Goal: Transaction & Acquisition: Book appointment/travel/reservation

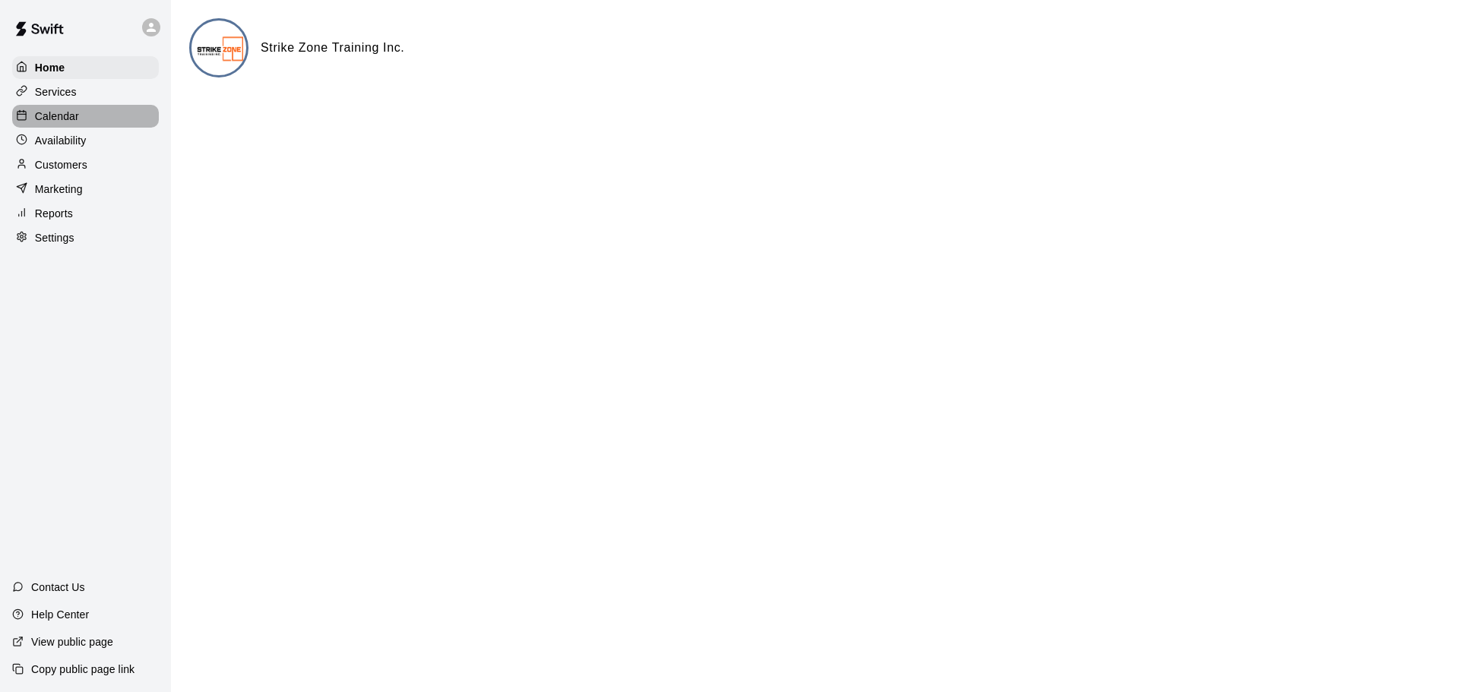
click at [93, 110] on div "Calendar" at bounding box center [85, 116] width 147 height 23
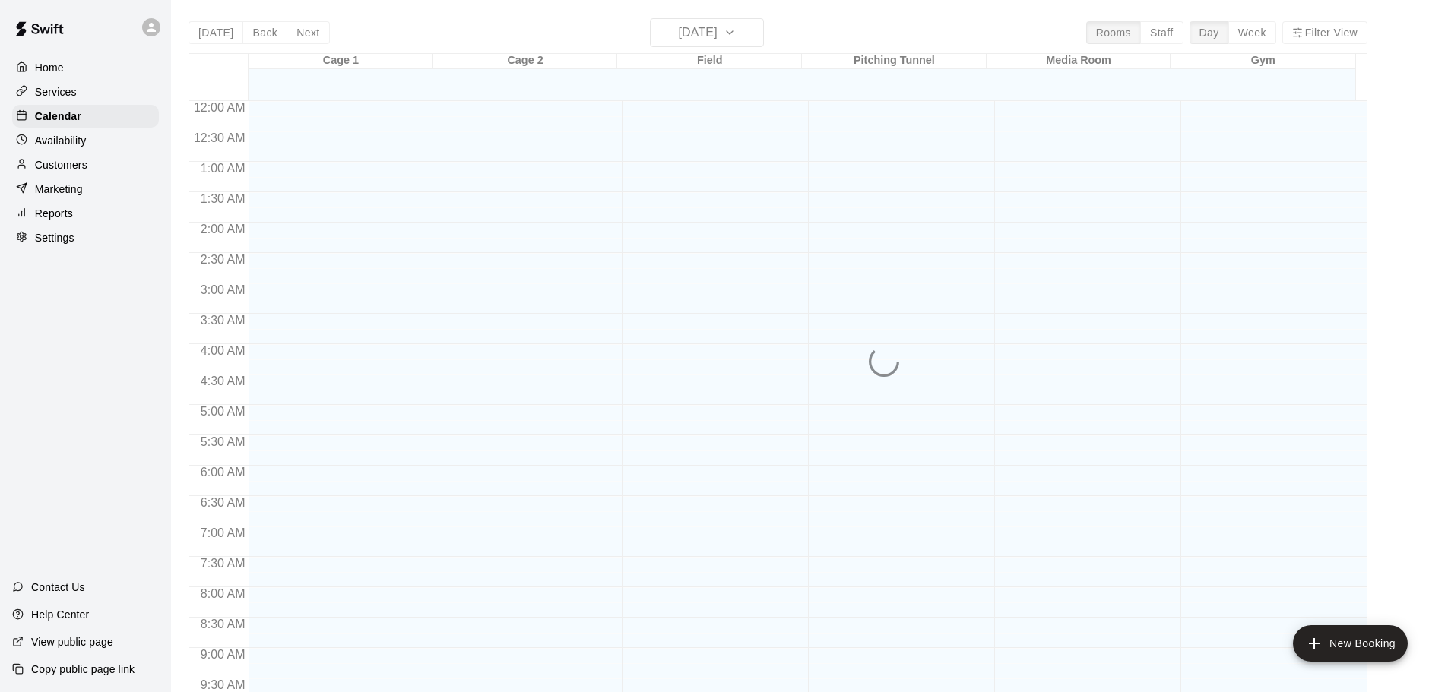
scroll to position [682, 0]
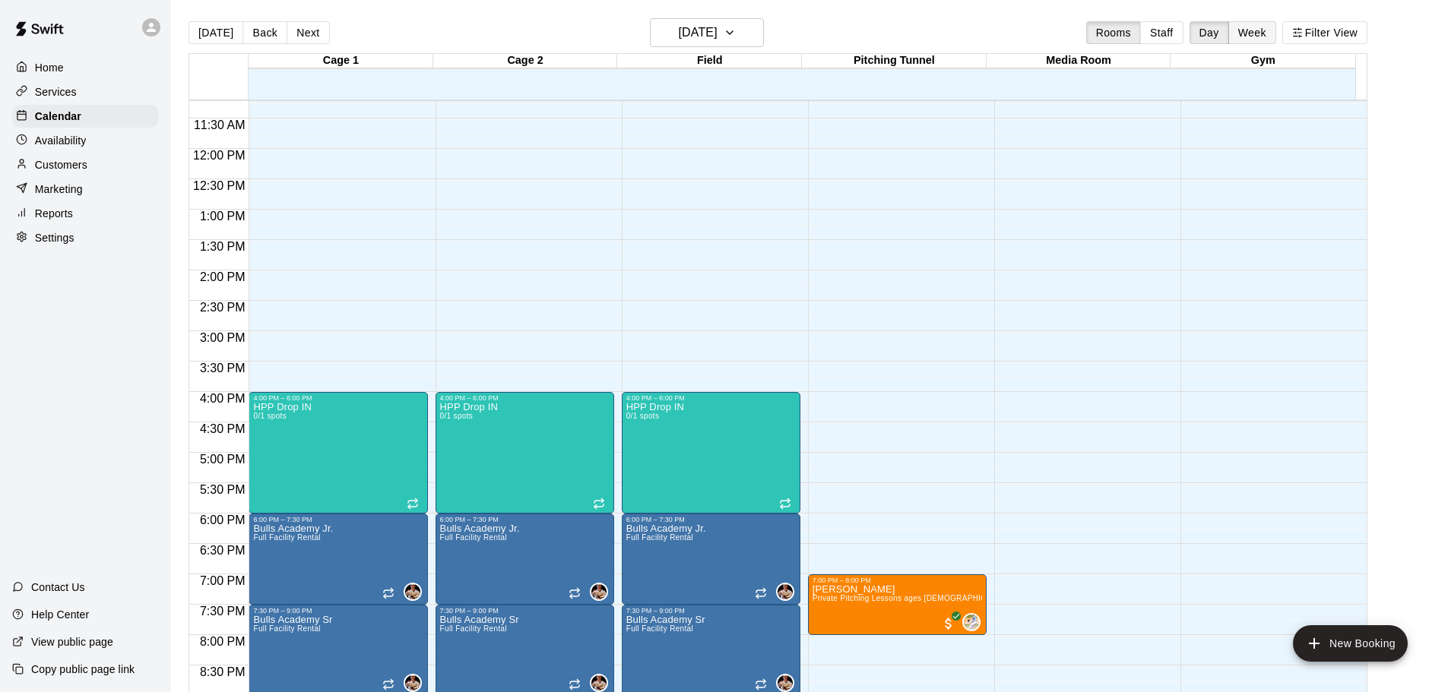
click at [1250, 38] on button "Week" at bounding box center [1252, 32] width 48 height 23
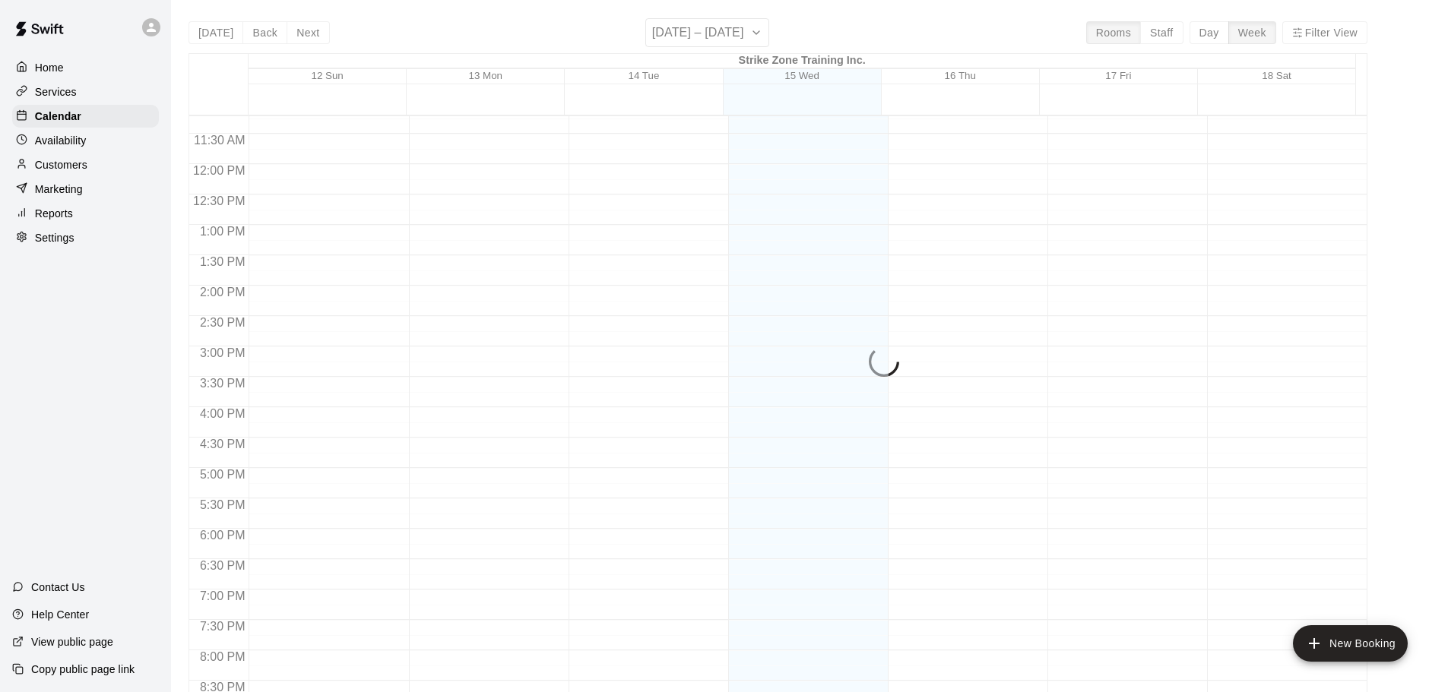
click at [289, 37] on div "[DATE] Back Next [DATE] – [DATE] Rooms Staff Day Week Filter View Strike Zone T…" at bounding box center [777, 364] width 1179 height 692
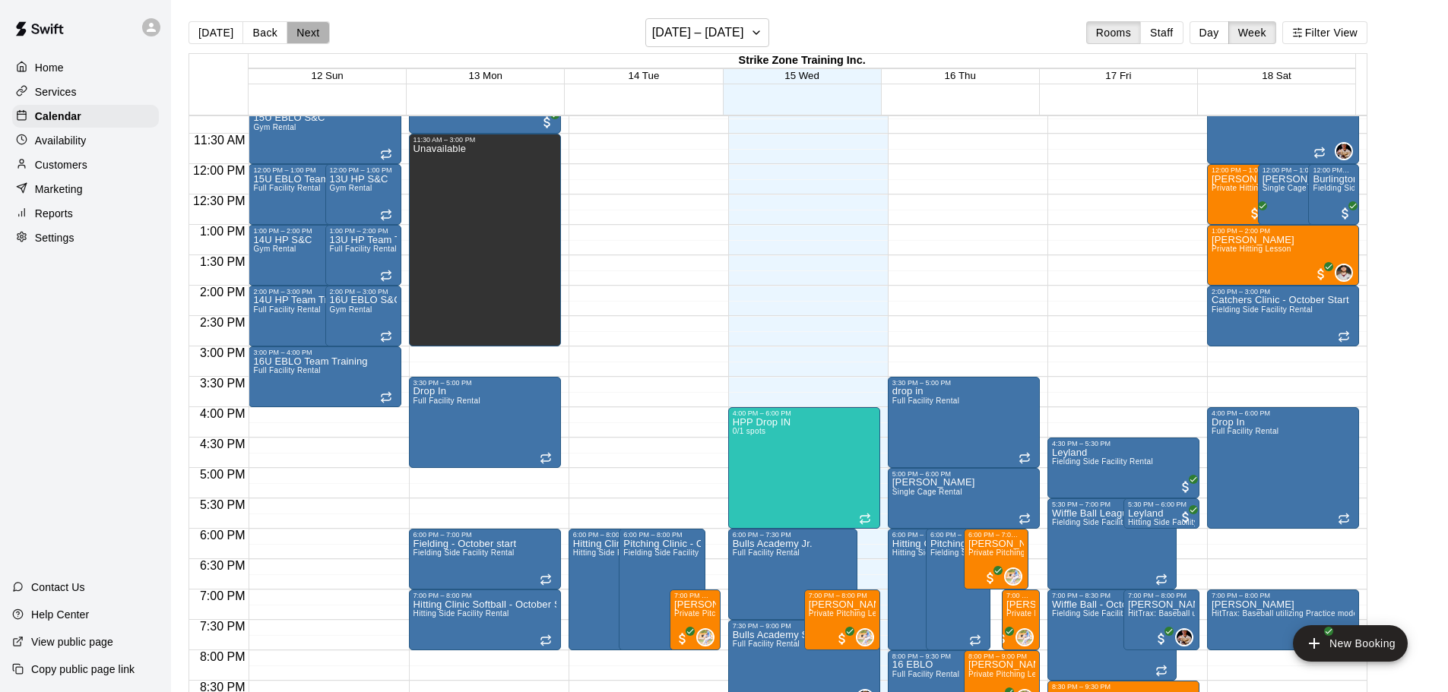
click at [289, 37] on button "Next" at bounding box center [307, 32] width 43 height 23
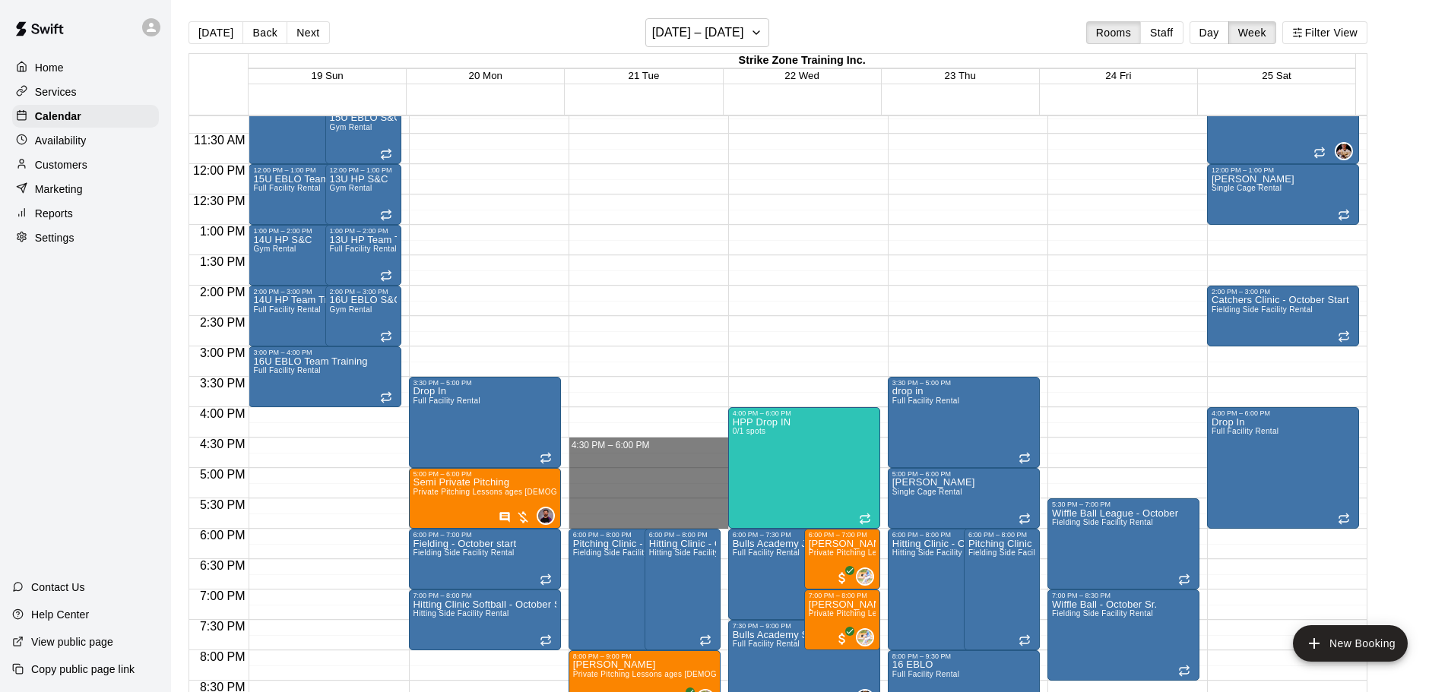
drag, startPoint x: 588, startPoint y: 441, endPoint x: 587, endPoint y: 524, distance: 82.1
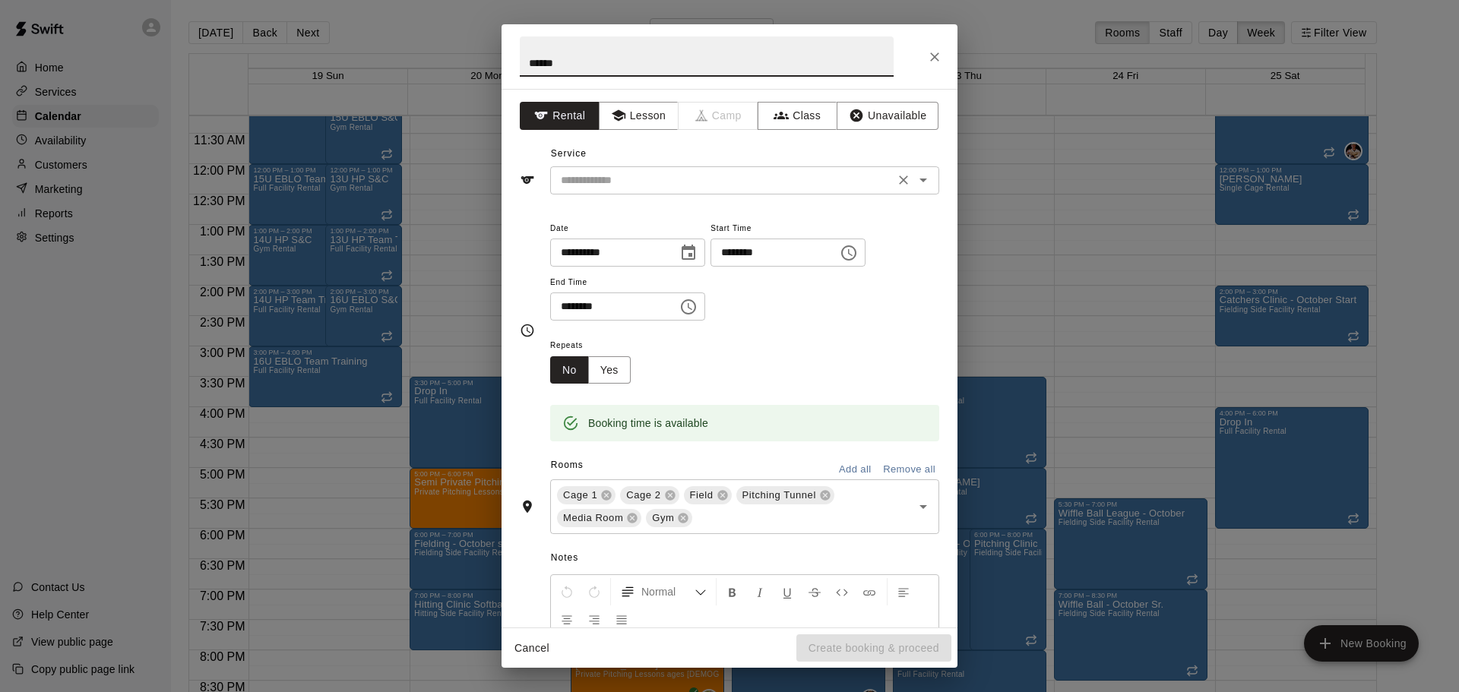
type input "******"
click at [629, 182] on input "text" at bounding box center [722, 180] width 335 height 19
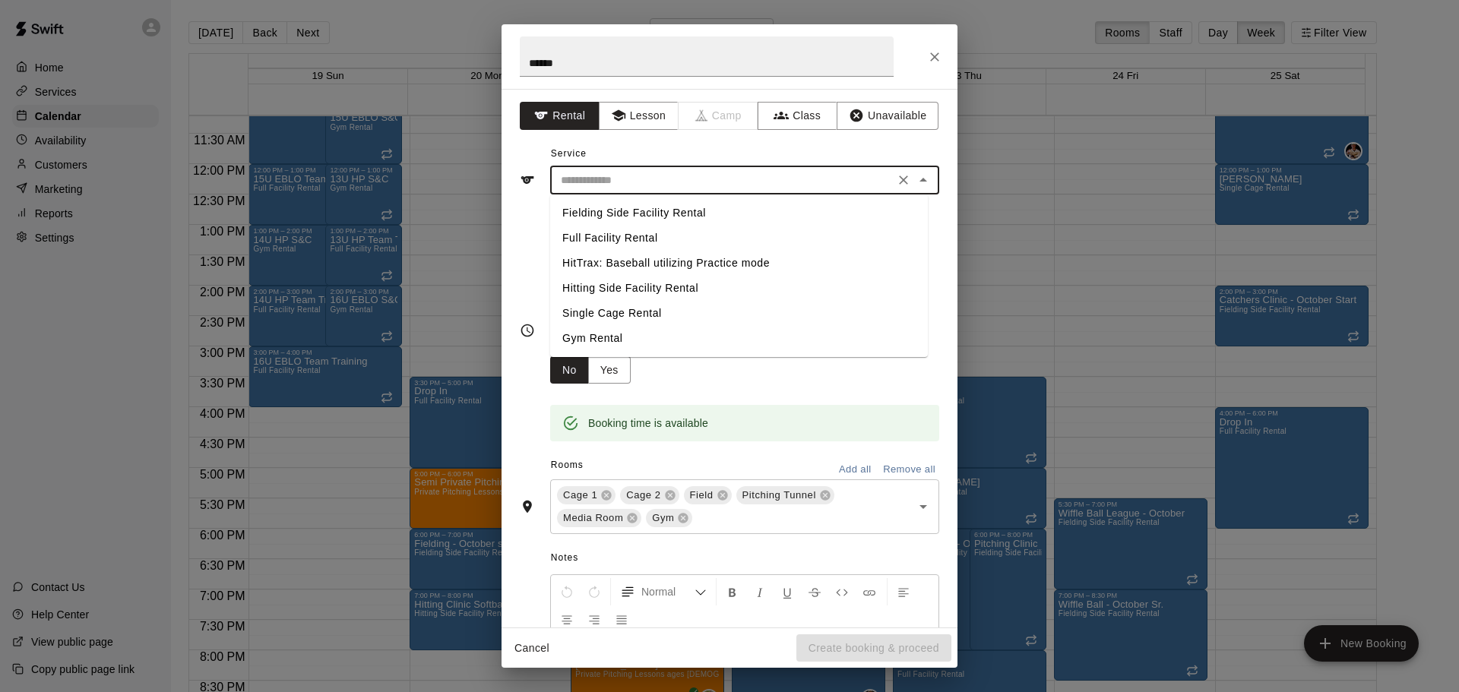
click at [622, 210] on li "Fielding Side Facility Rental" at bounding box center [739, 213] width 378 height 25
type input "**********"
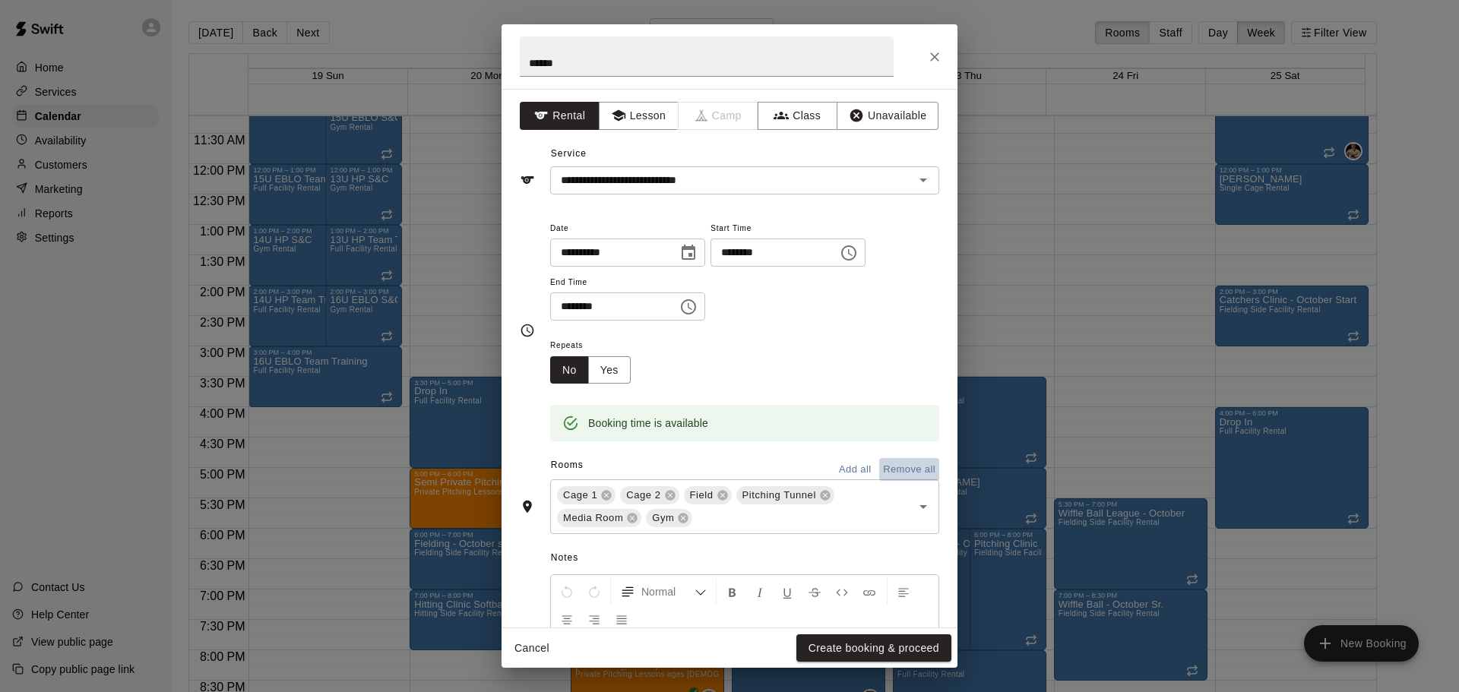
click at [897, 465] on button "Remove all" at bounding box center [909, 470] width 60 height 24
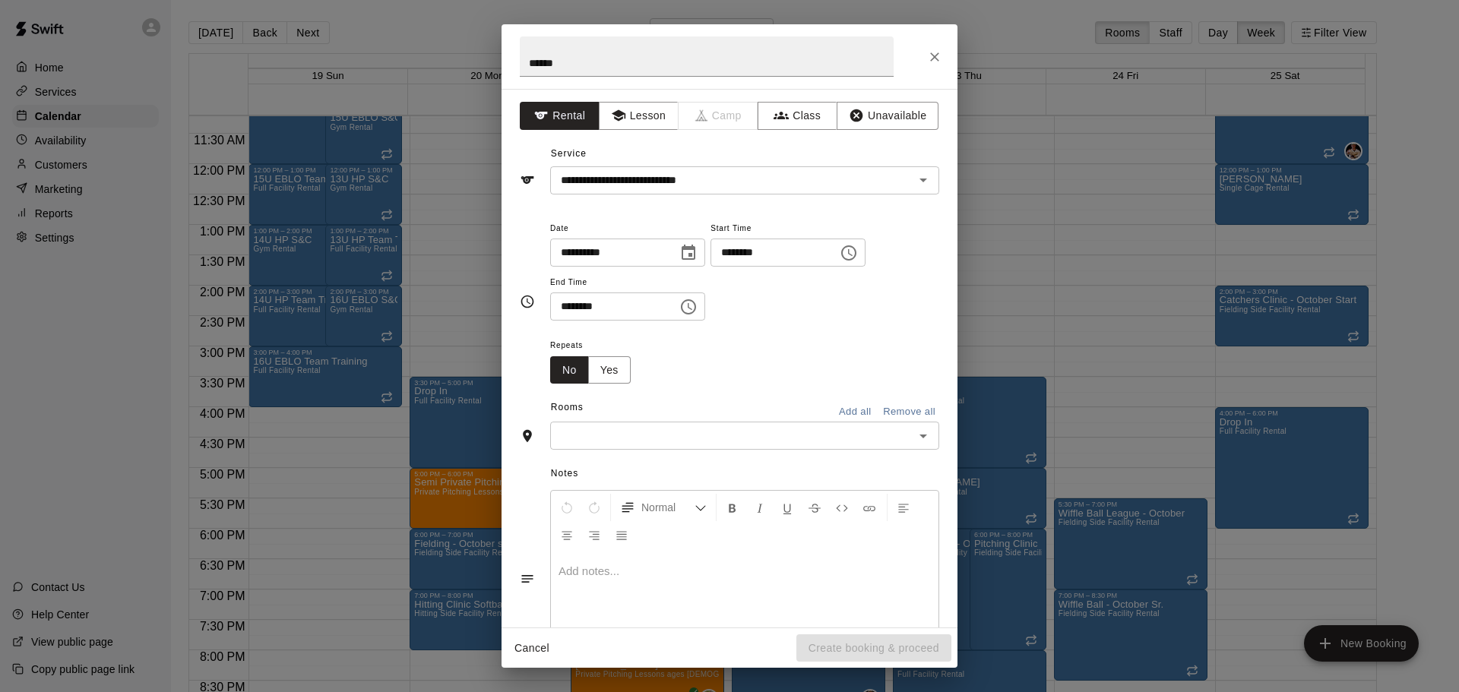
click at [740, 442] on input "text" at bounding box center [732, 435] width 355 height 19
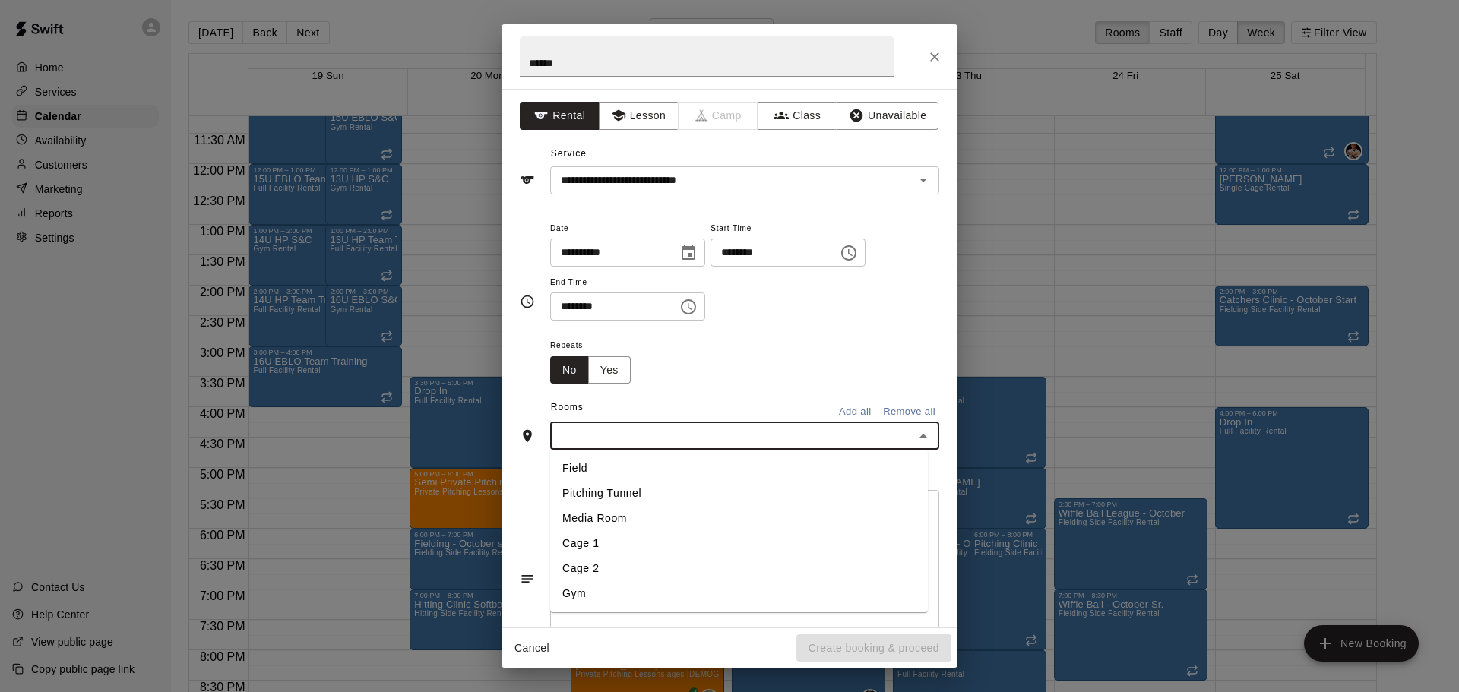
click at [594, 465] on li "Field" at bounding box center [739, 468] width 378 height 25
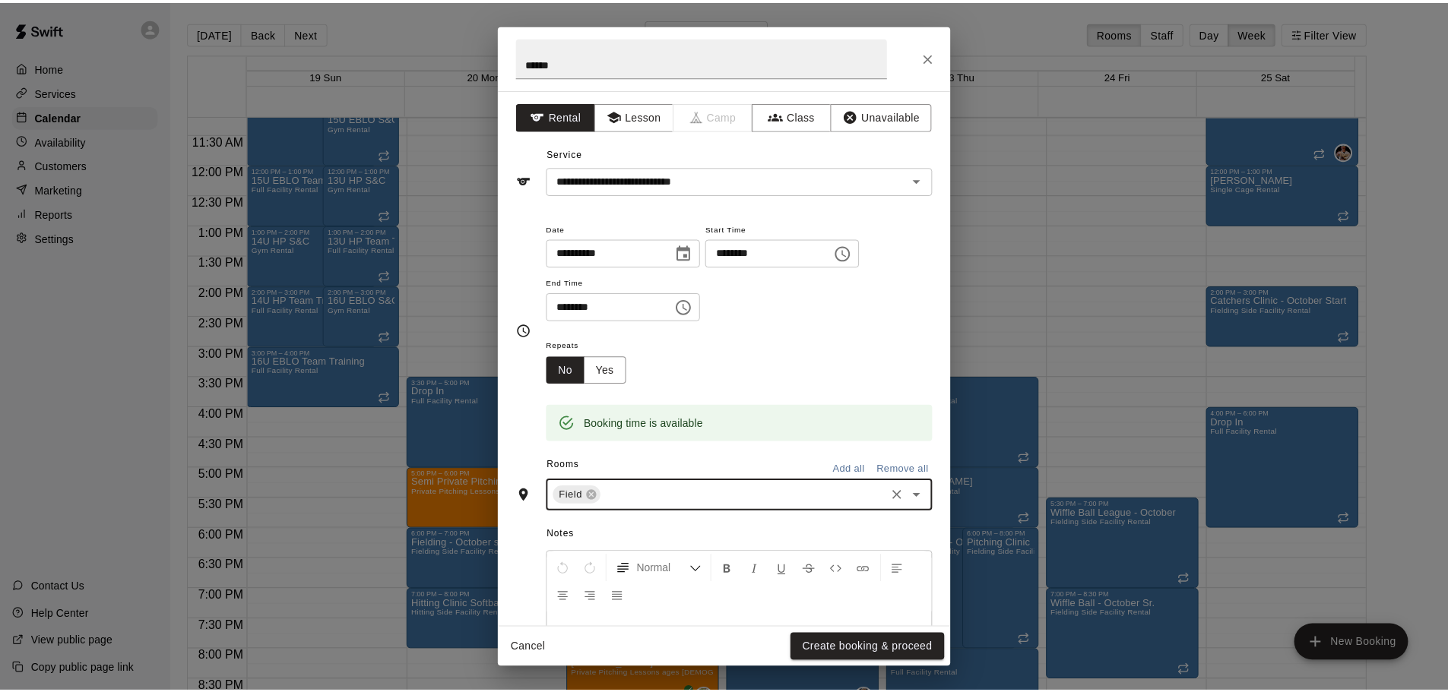
scroll to position [129, 0]
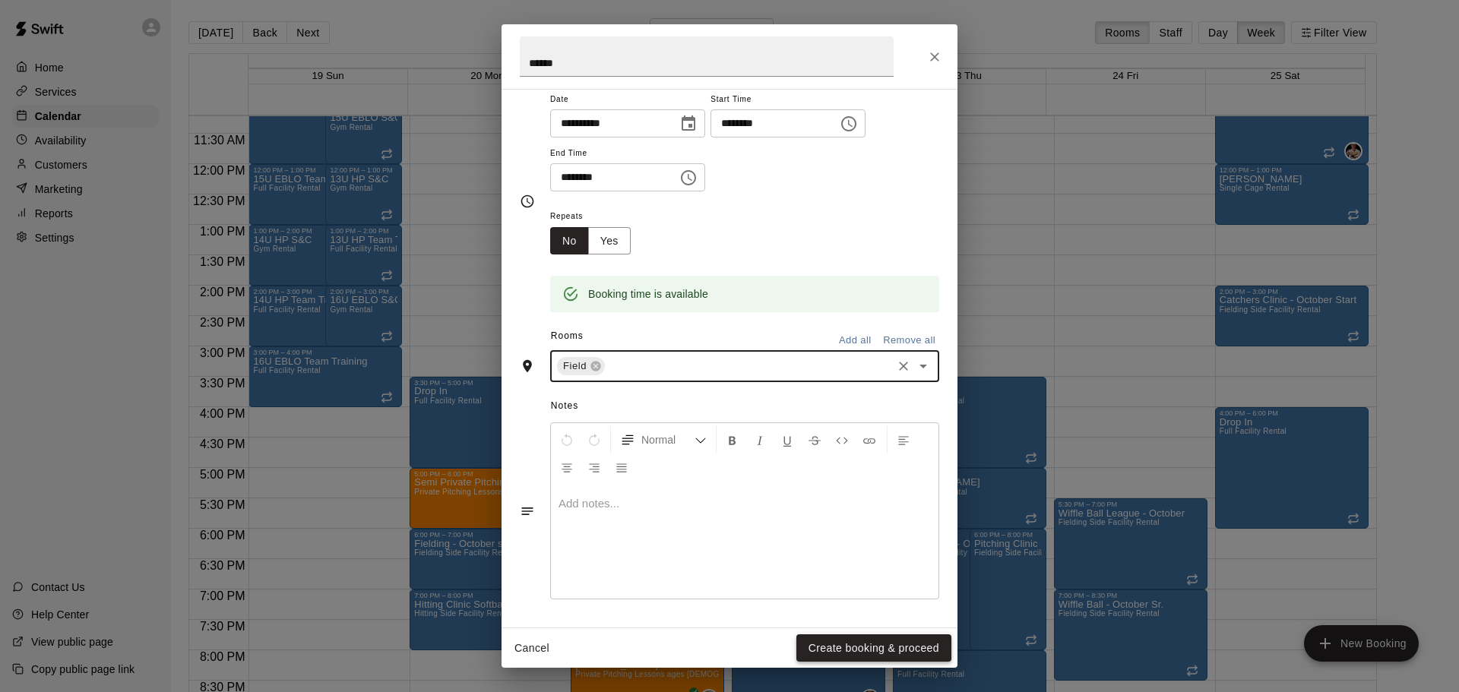
click at [864, 651] on button "Create booking & proceed" at bounding box center [873, 648] width 155 height 28
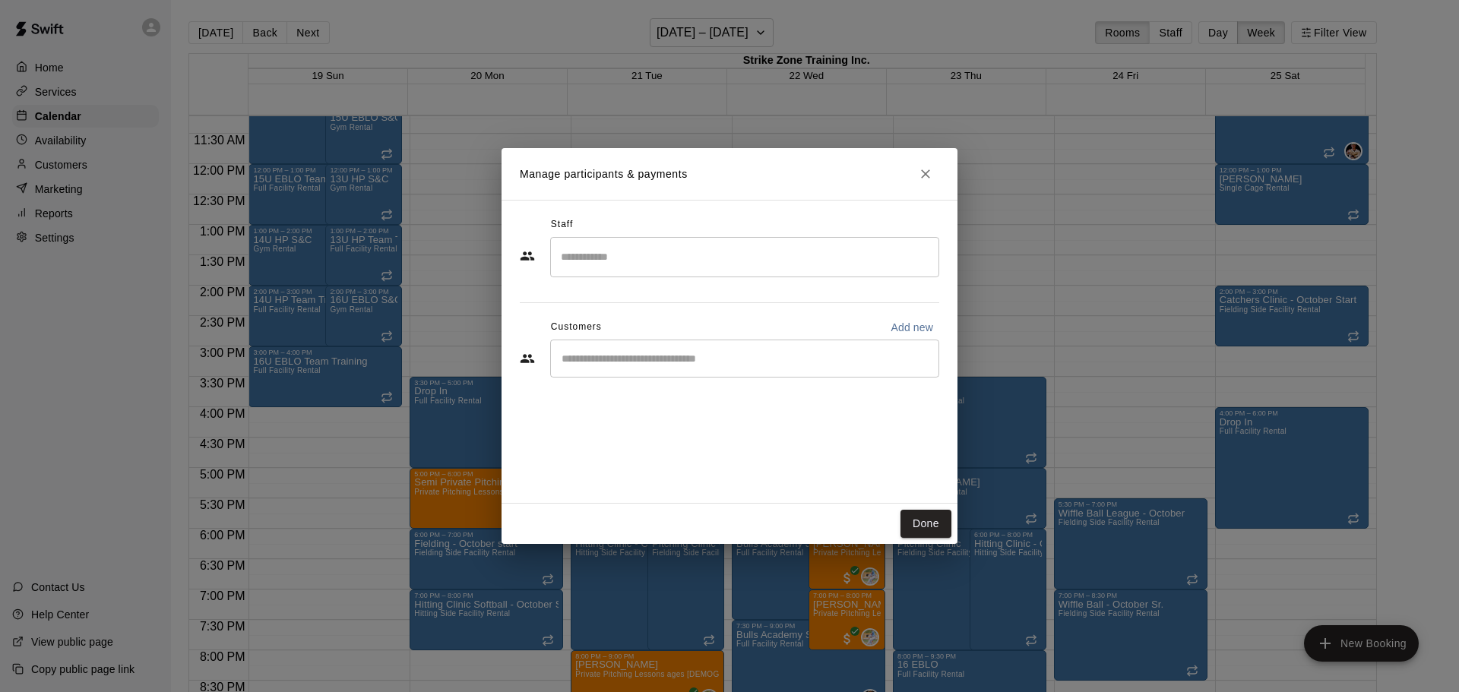
click at [606, 368] on div "​" at bounding box center [744, 359] width 389 height 38
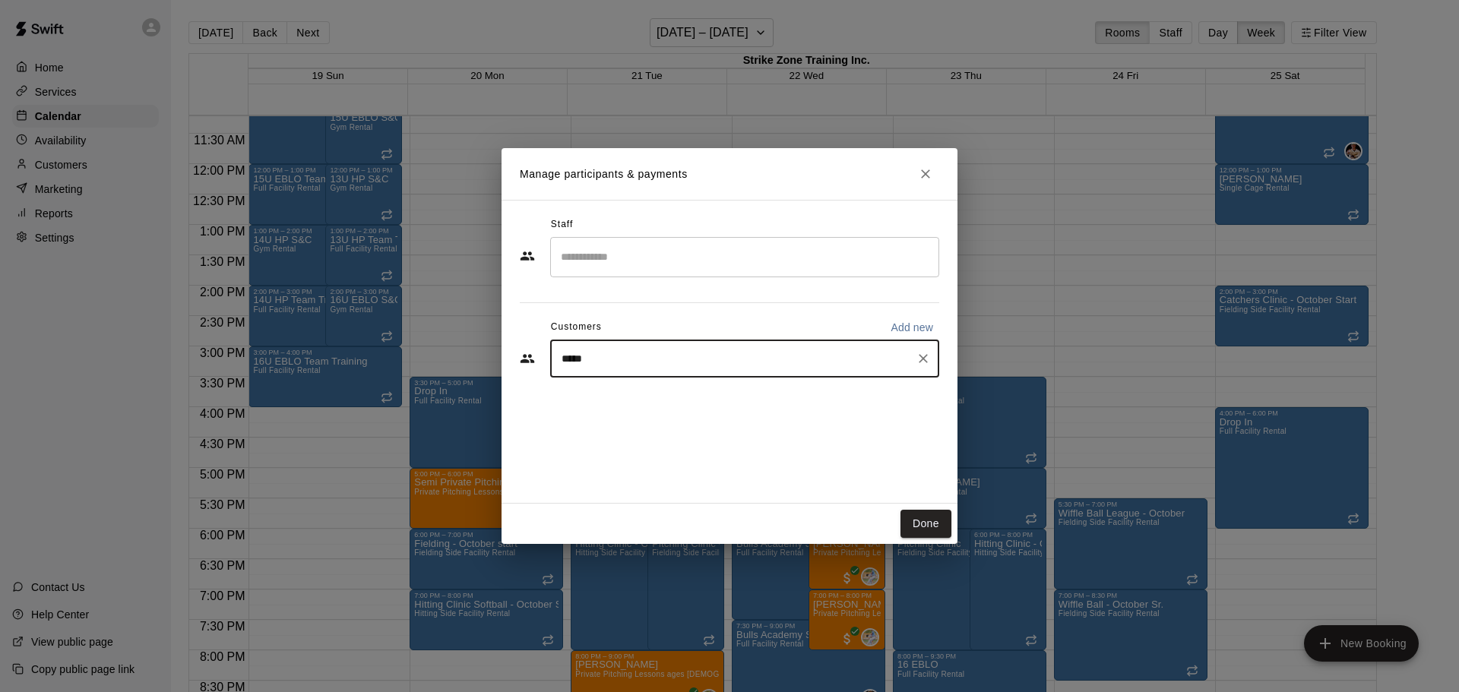
type input "******"
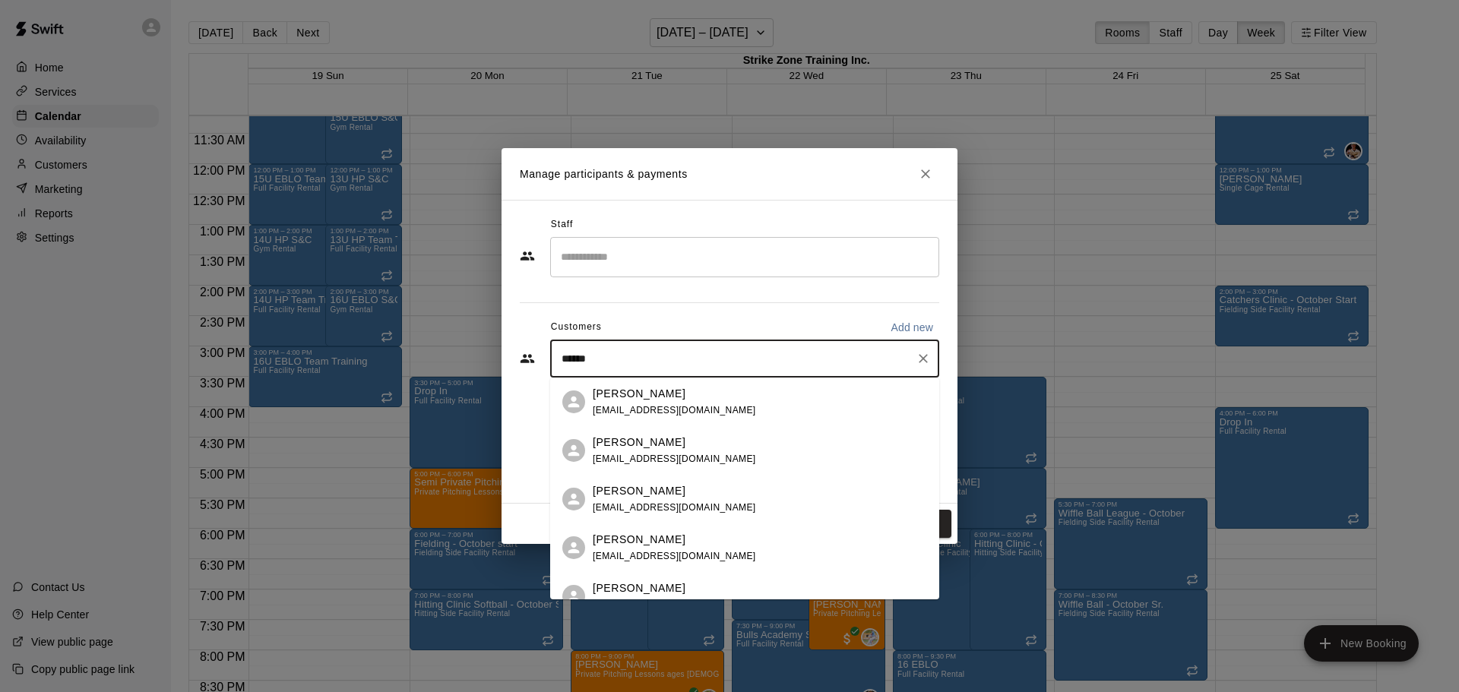
click at [638, 466] on div "[PERSON_NAME] [EMAIL_ADDRESS][DOMAIN_NAME]" at bounding box center [674, 451] width 163 height 33
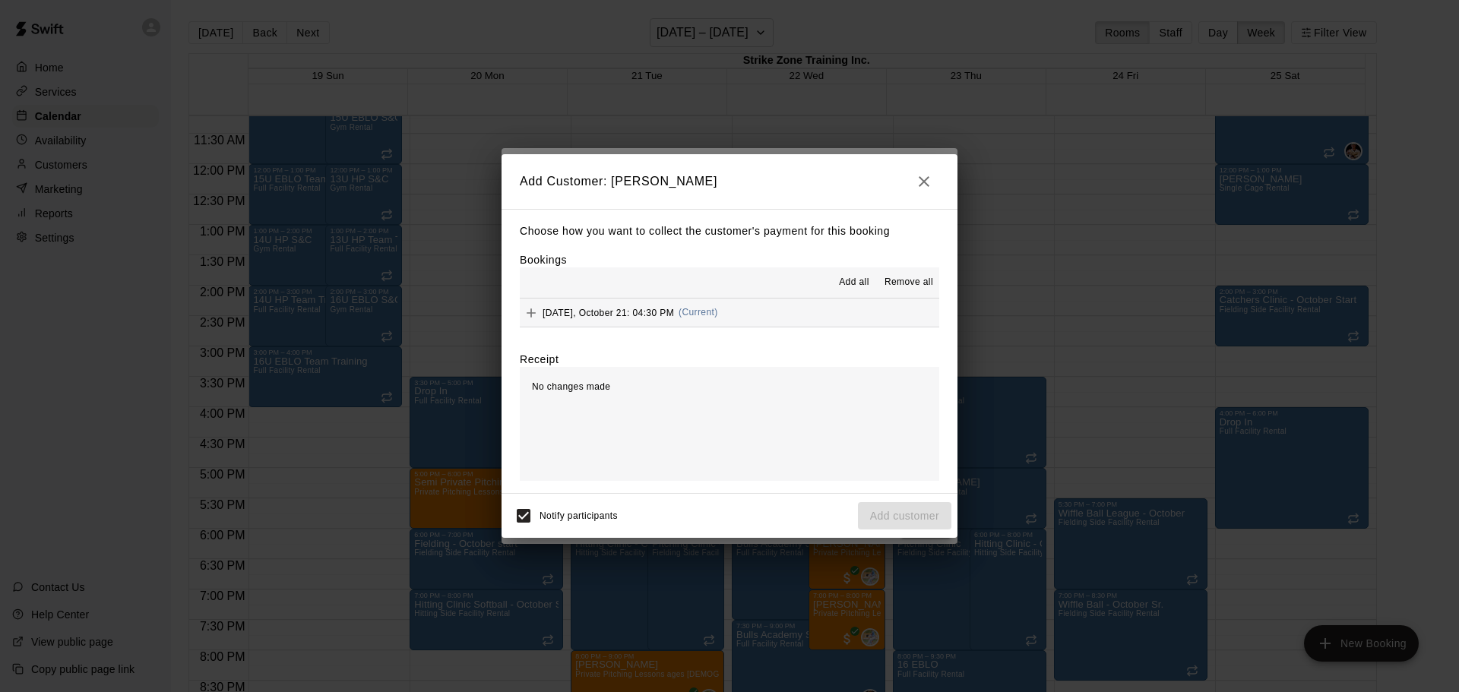
click at [839, 277] on span "Add all" at bounding box center [854, 282] width 30 height 15
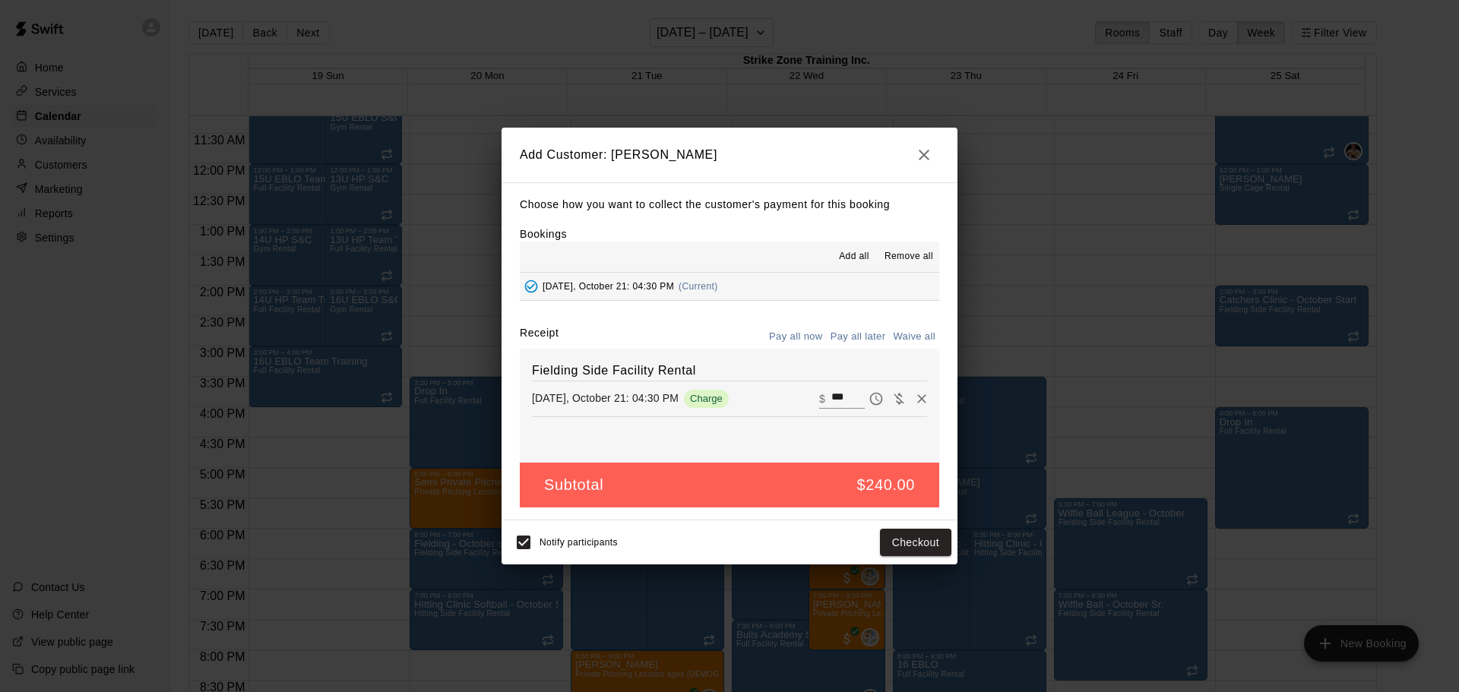
click at [916, 331] on button "Waive all" at bounding box center [914, 337] width 50 height 24
type input "*"
click at [916, 549] on button "Add customer" at bounding box center [904, 543] width 93 height 28
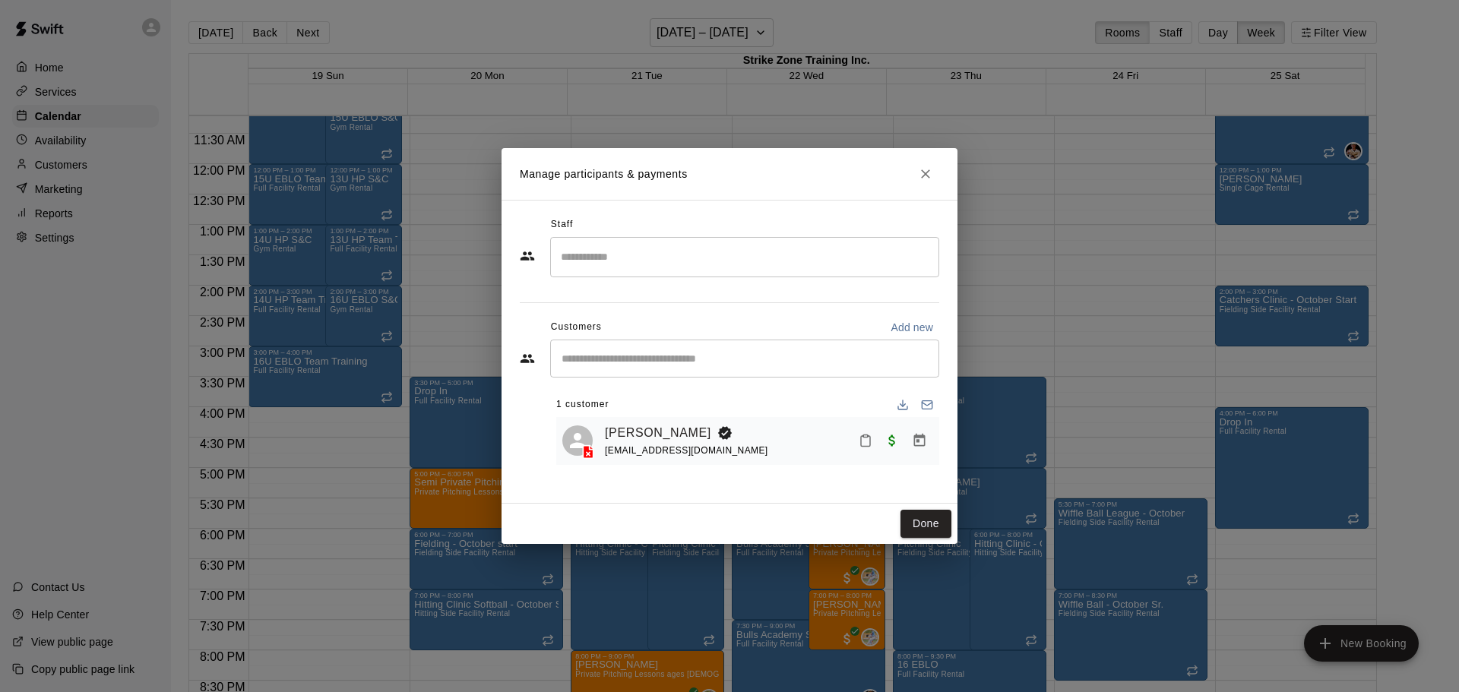
drag, startPoint x: 922, startPoint y: 531, endPoint x: 744, endPoint y: 369, distance: 241.5
click at [922, 531] on button "Done" at bounding box center [925, 524] width 51 height 28
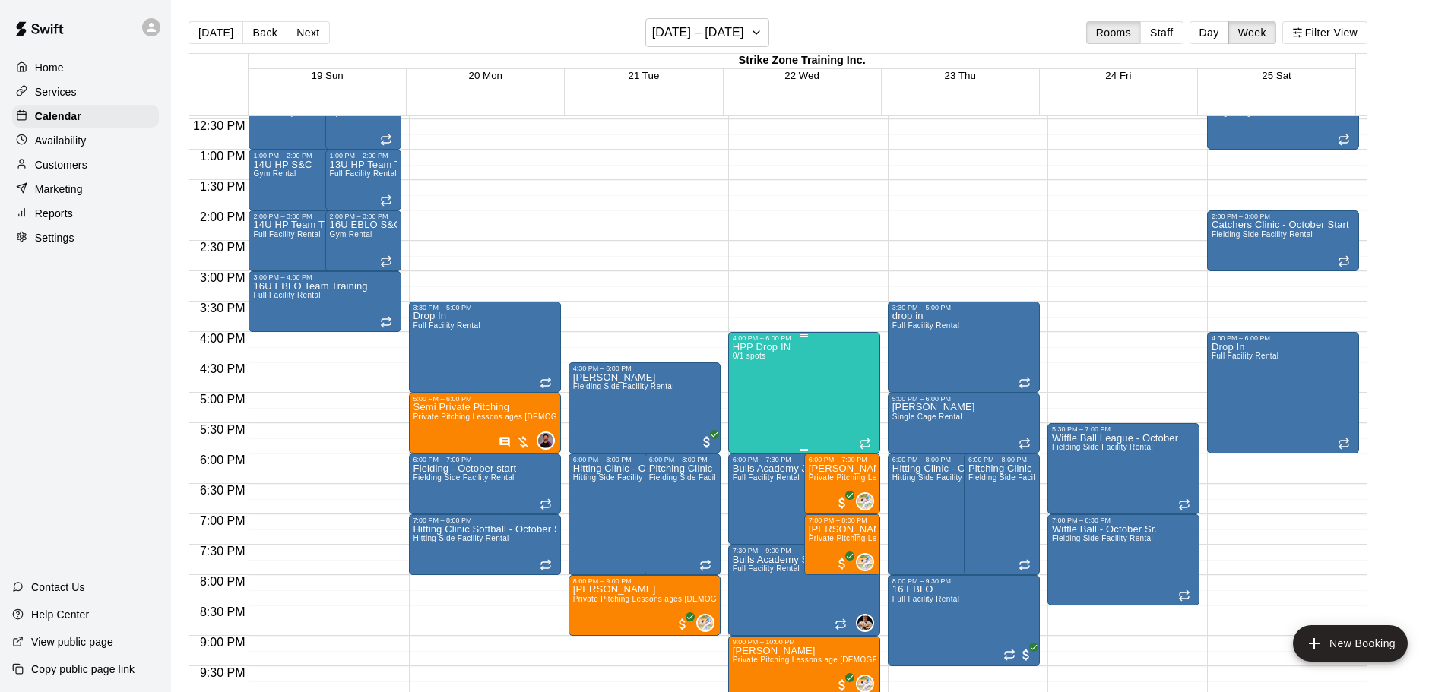
scroll to position [868, 0]
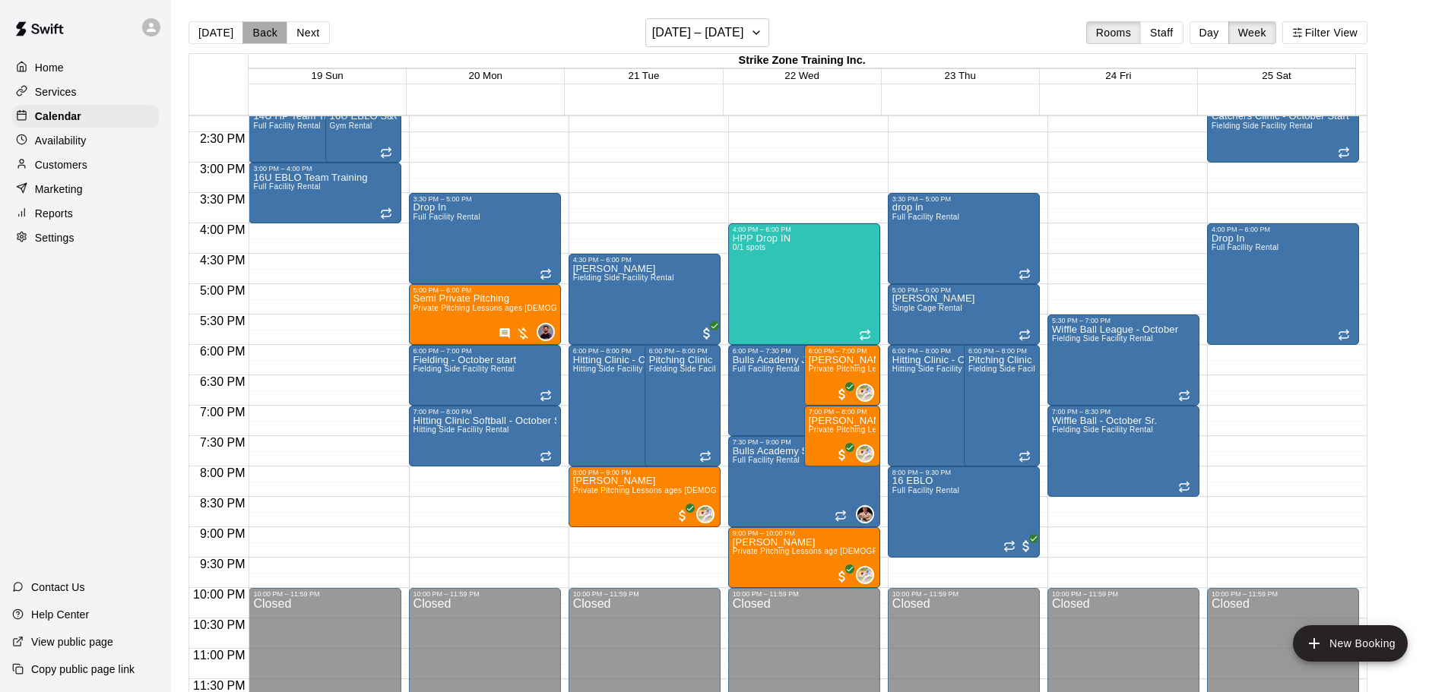
click at [255, 29] on button "Back" at bounding box center [264, 32] width 45 height 23
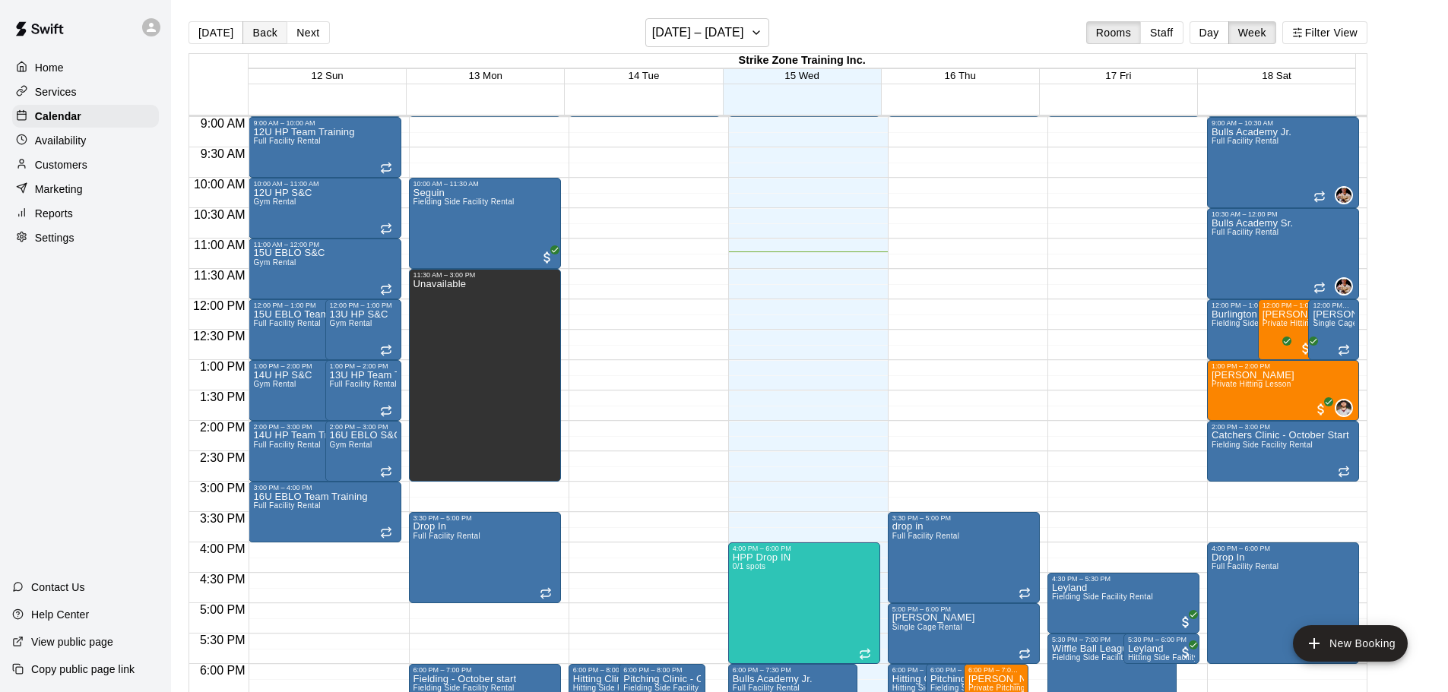
scroll to position [716, 0]
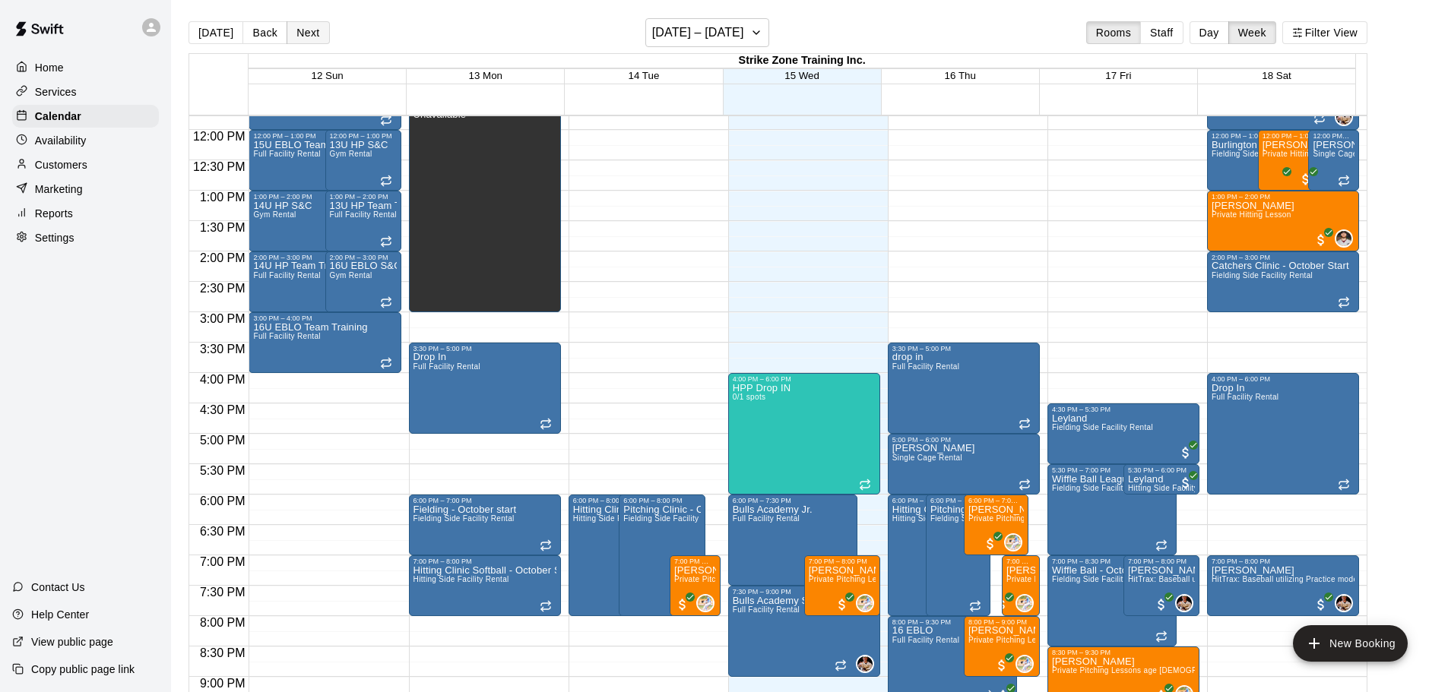
click at [314, 36] on button "Next" at bounding box center [307, 32] width 43 height 23
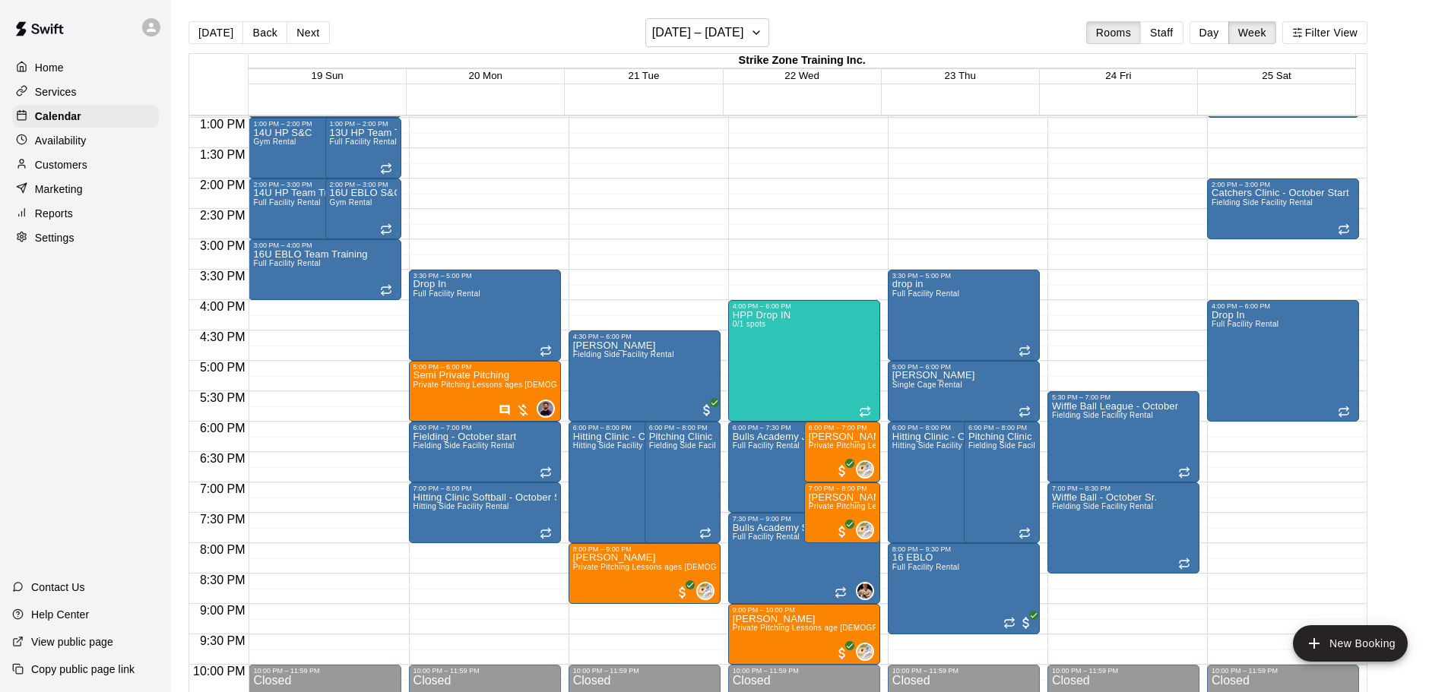
scroll to position [792, 0]
